Goal: Navigation & Orientation: Find specific page/section

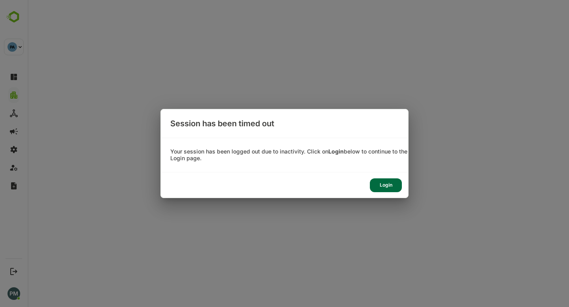
click at [379, 187] on div "Login" at bounding box center [386, 186] width 32 height 14
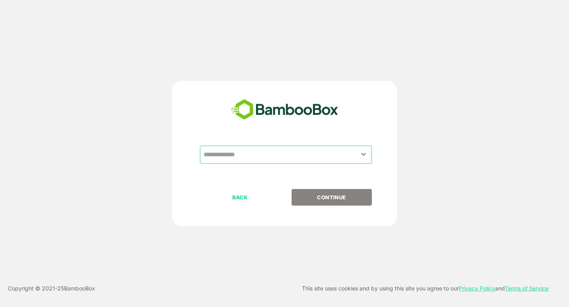
click at [227, 154] on input "text" at bounding box center [286, 154] width 169 height 15
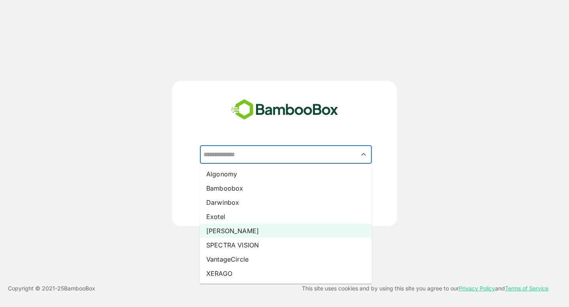
click at [230, 229] on li "[PERSON_NAME]" at bounding box center [286, 231] width 172 height 14
type input "*****"
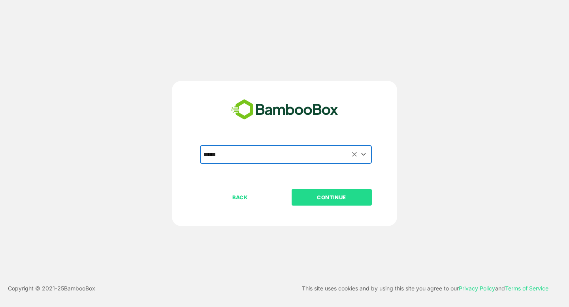
click at [318, 196] on p "CONTINUE" at bounding box center [331, 197] width 79 height 9
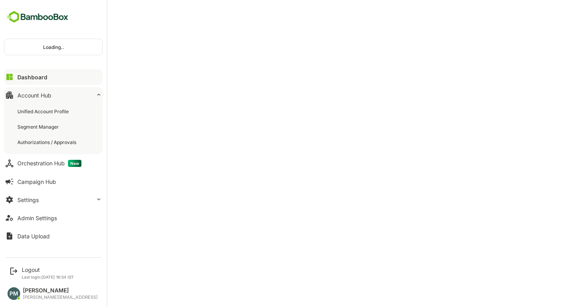
click at [50, 112] on div "Unified Account Profile" at bounding box center [43, 111] width 53 height 7
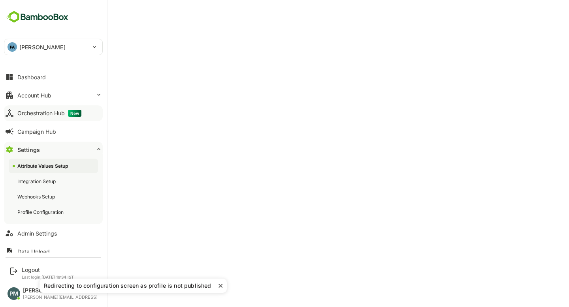
click at [33, 115] on div "Orchestration Hub New" at bounding box center [49, 113] width 64 height 7
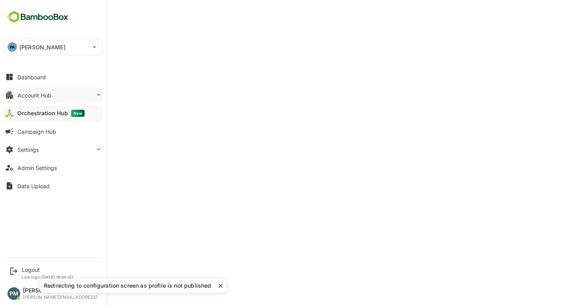
click at [38, 98] on div "Account Hub" at bounding box center [34, 95] width 34 height 7
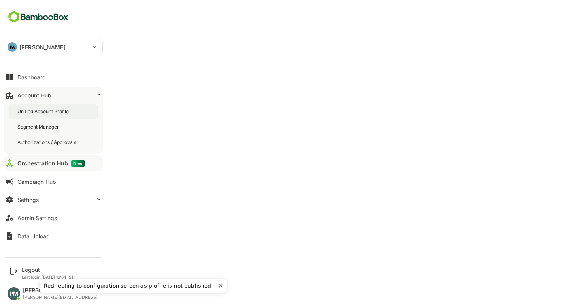
click at [43, 113] on div "Unified Account Profile" at bounding box center [43, 111] width 53 height 7
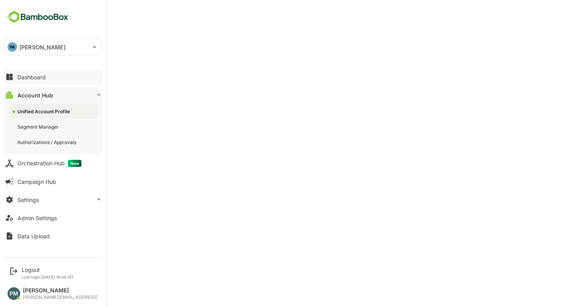
click at [15, 76] on button "Dashboard" at bounding box center [53, 77] width 99 height 16
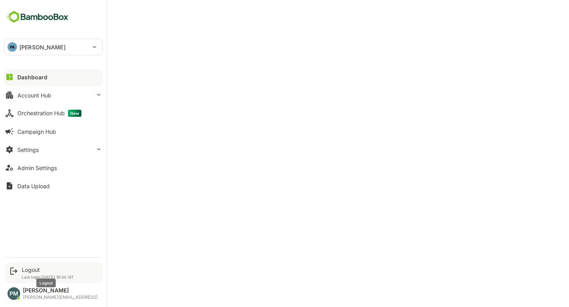
click at [33, 270] on div "Logout" at bounding box center [48, 270] width 52 height 7
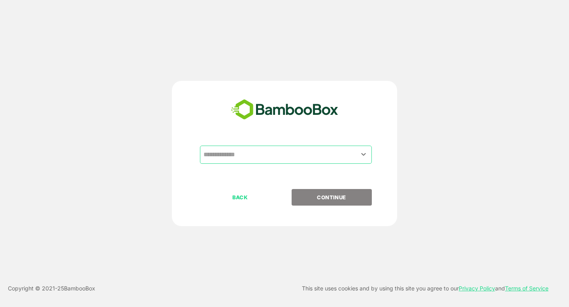
click at [224, 156] on input "text" at bounding box center [286, 154] width 169 height 15
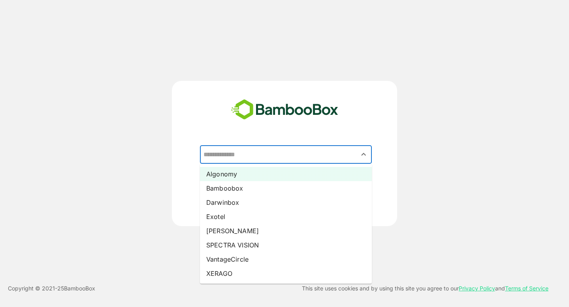
click at [232, 179] on li "Algonomy" at bounding box center [286, 174] width 172 height 14
type input "********"
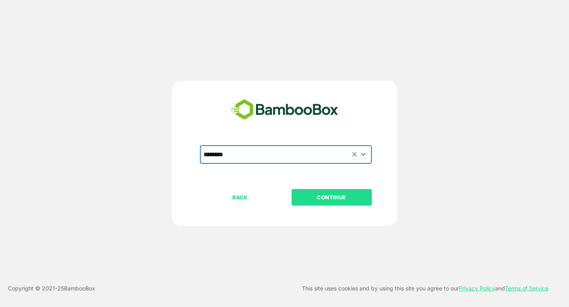
click at [316, 207] on div "BACK CONTINUE" at bounding box center [291, 222] width 183 height 67
click at [301, 200] on p "CONTINUE" at bounding box center [331, 197] width 79 height 9
